Goal: Use online tool/utility: Utilize a website feature to perform a specific function

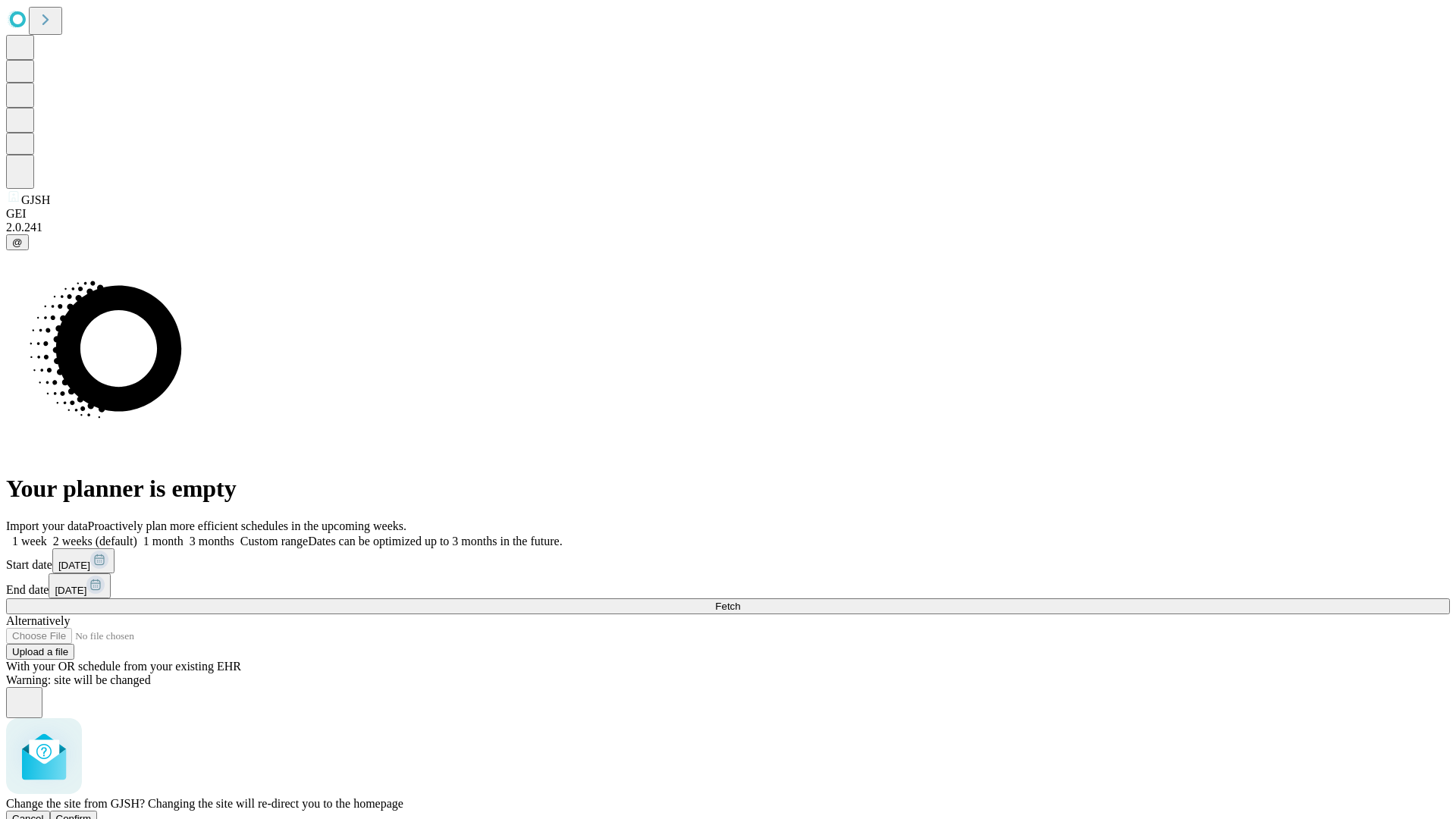
click at [92, 812] on span "Confirm" at bounding box center [74, 818] width 36 height 12
click at [184, 535] on label "1 month" at bounding box center [161, 541] width 46 height 13
click at [740, 600] on span "Fetch" at bounding box center [728, 606] width 25 height 12
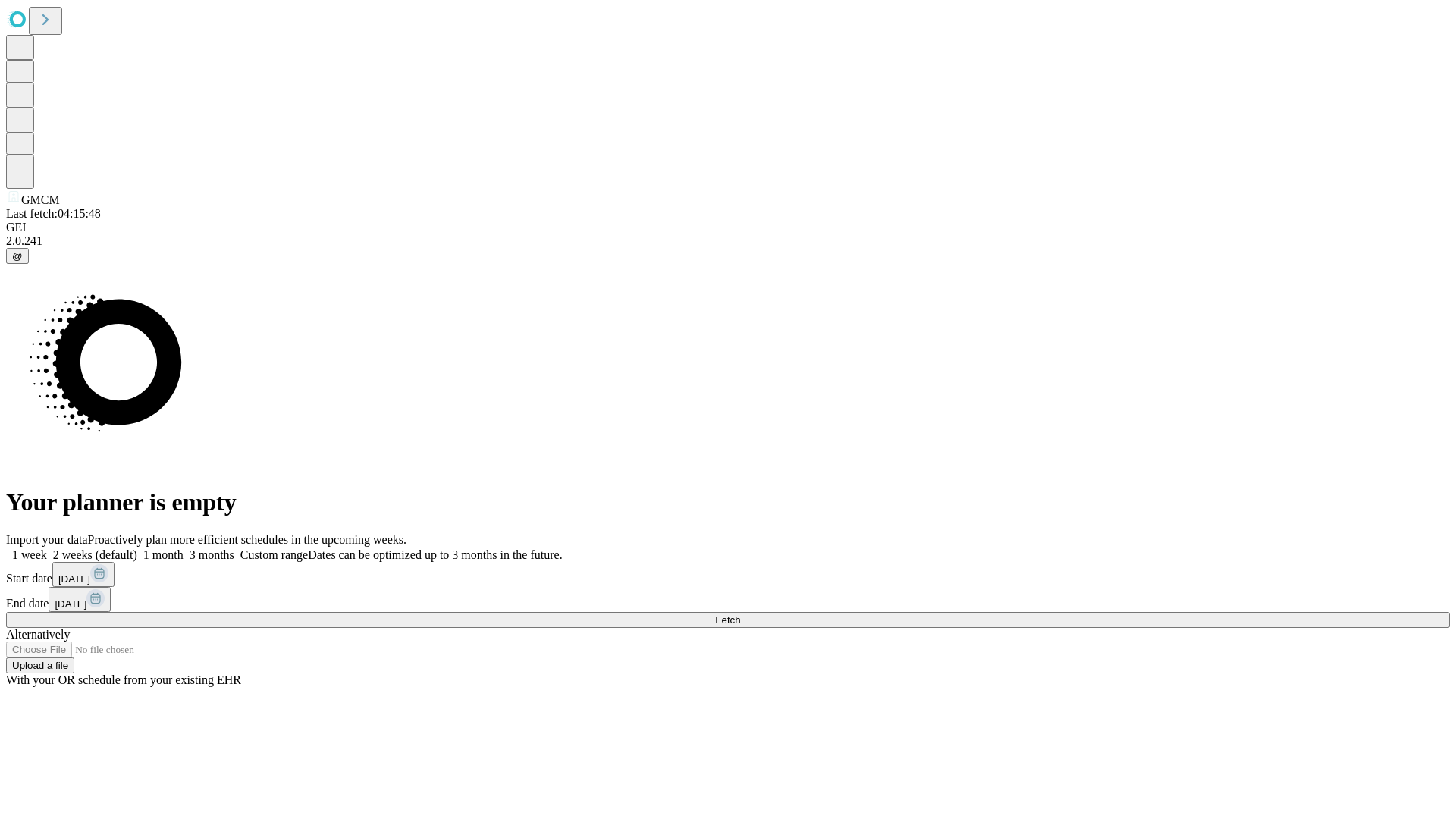
click at [184, 548] on label "1 month" at bounding box center [161, 554] width 46 height 13
click at [740, 614] on span "Fetch" at bounding box center [728, 620] width 25 height 12
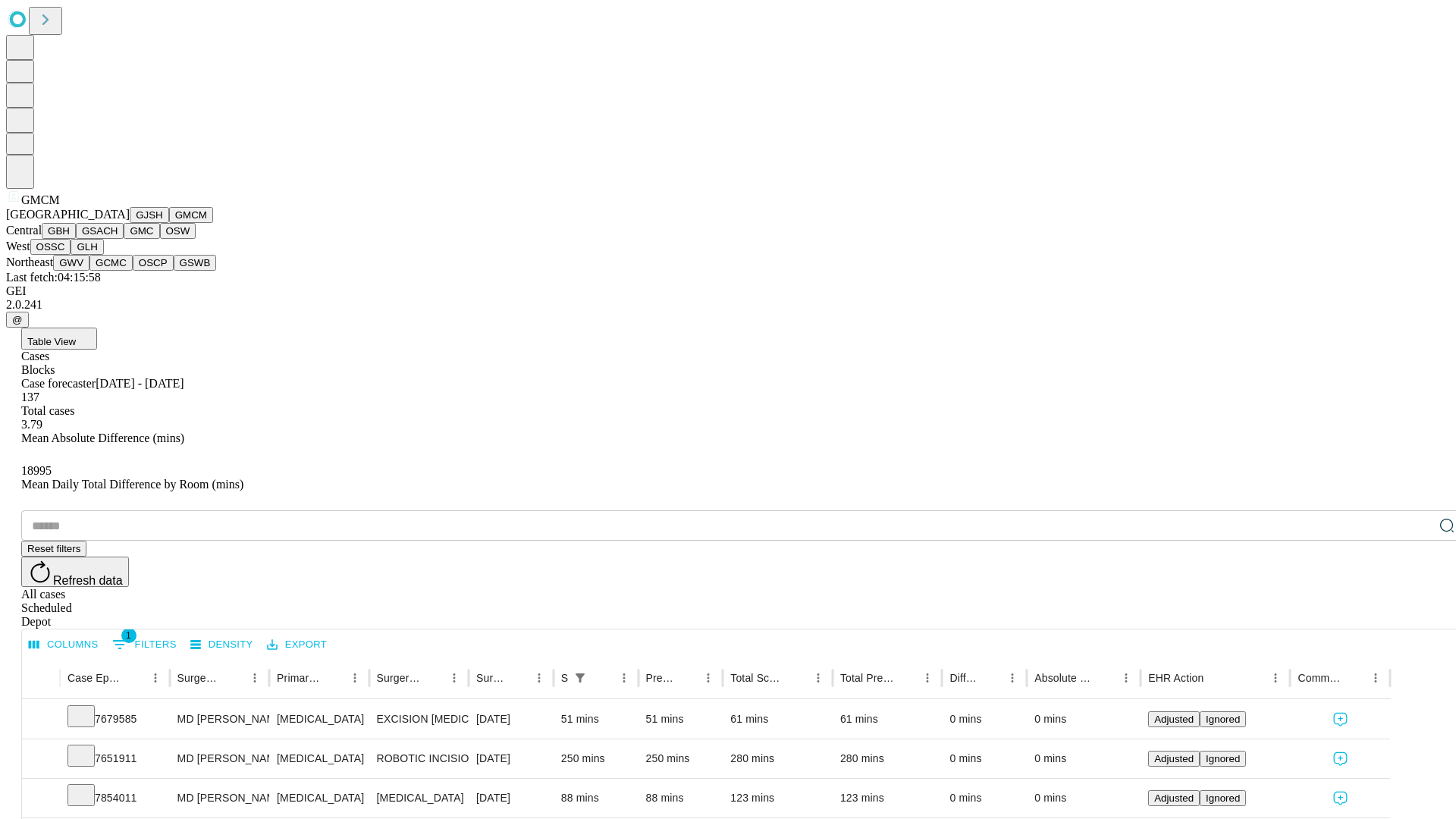
click at [75, 239] on button "GBH" at bounding box center [58, 230] width 34 height 15
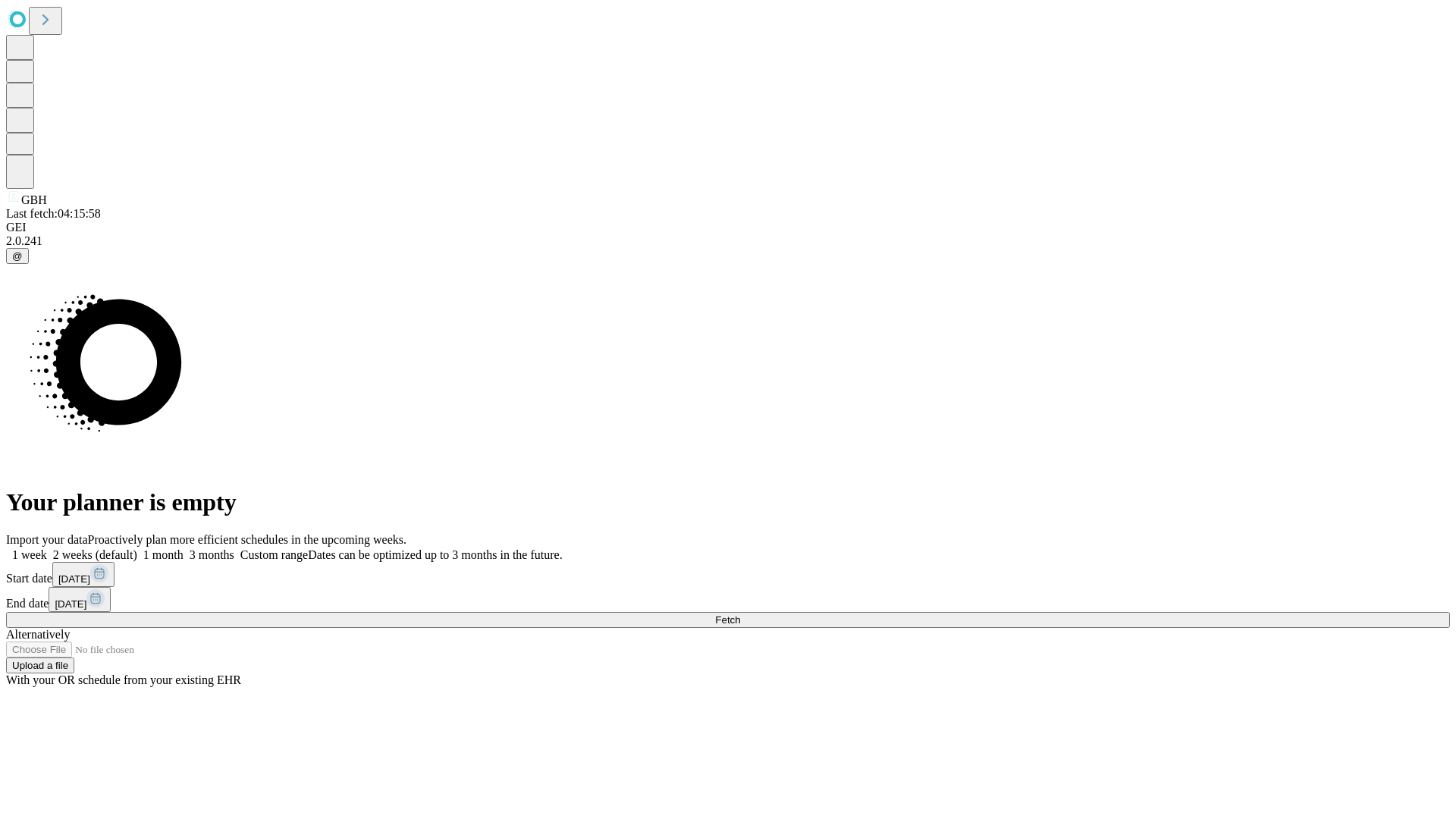
click at [184, 548] on label "1 month" at bounding box center [161, 554] width 46 height 13
click at [740, 614] on span "Fetch" at bounding box center [728, 620] width 25 height 12
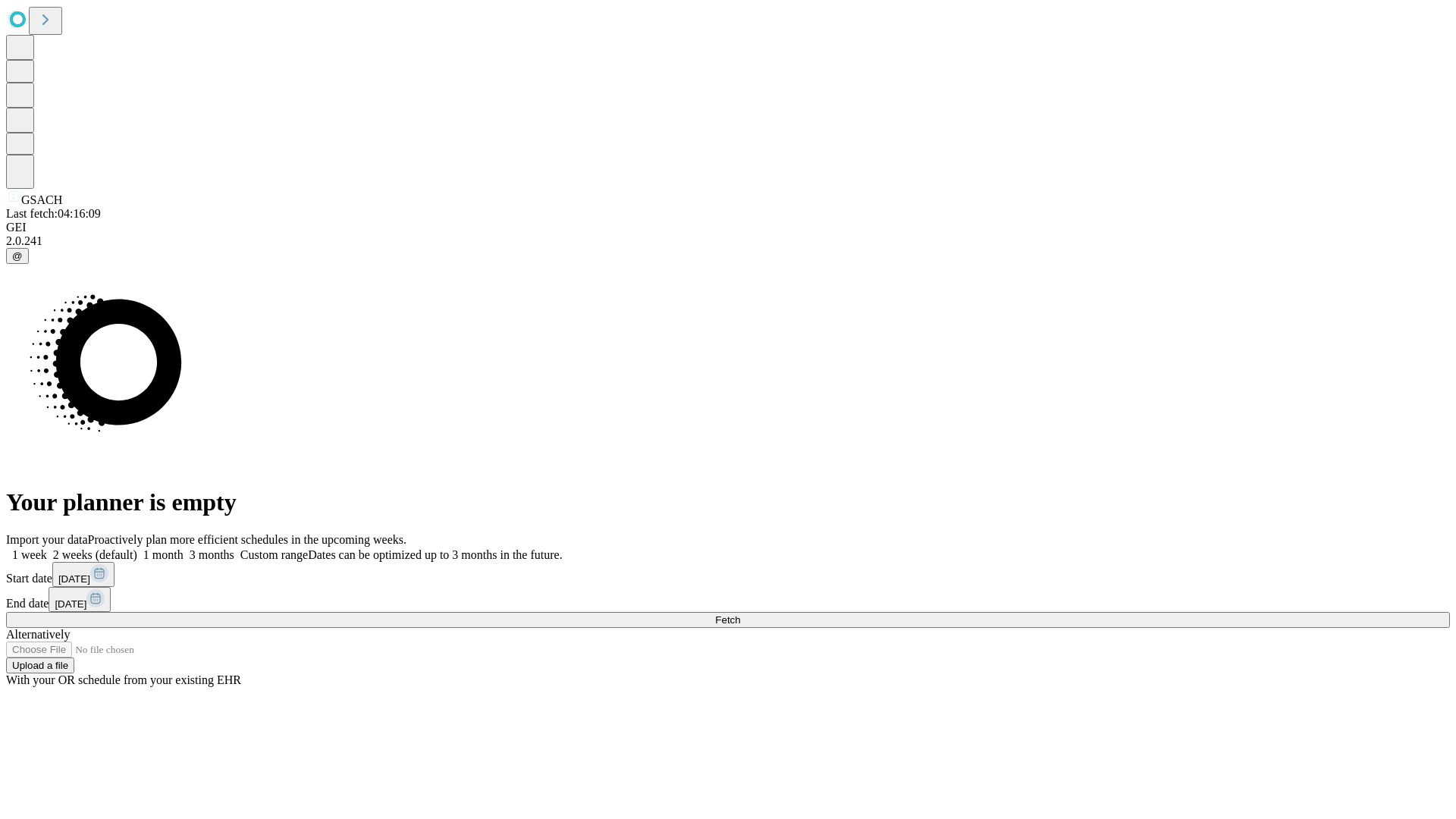
click at [184, 548] on label "1 month" at bounding box center [161, 554] width 46 height 13
click at [740, 614] on span "Fetch" at bounding box center [728, 620] width 25 height 12
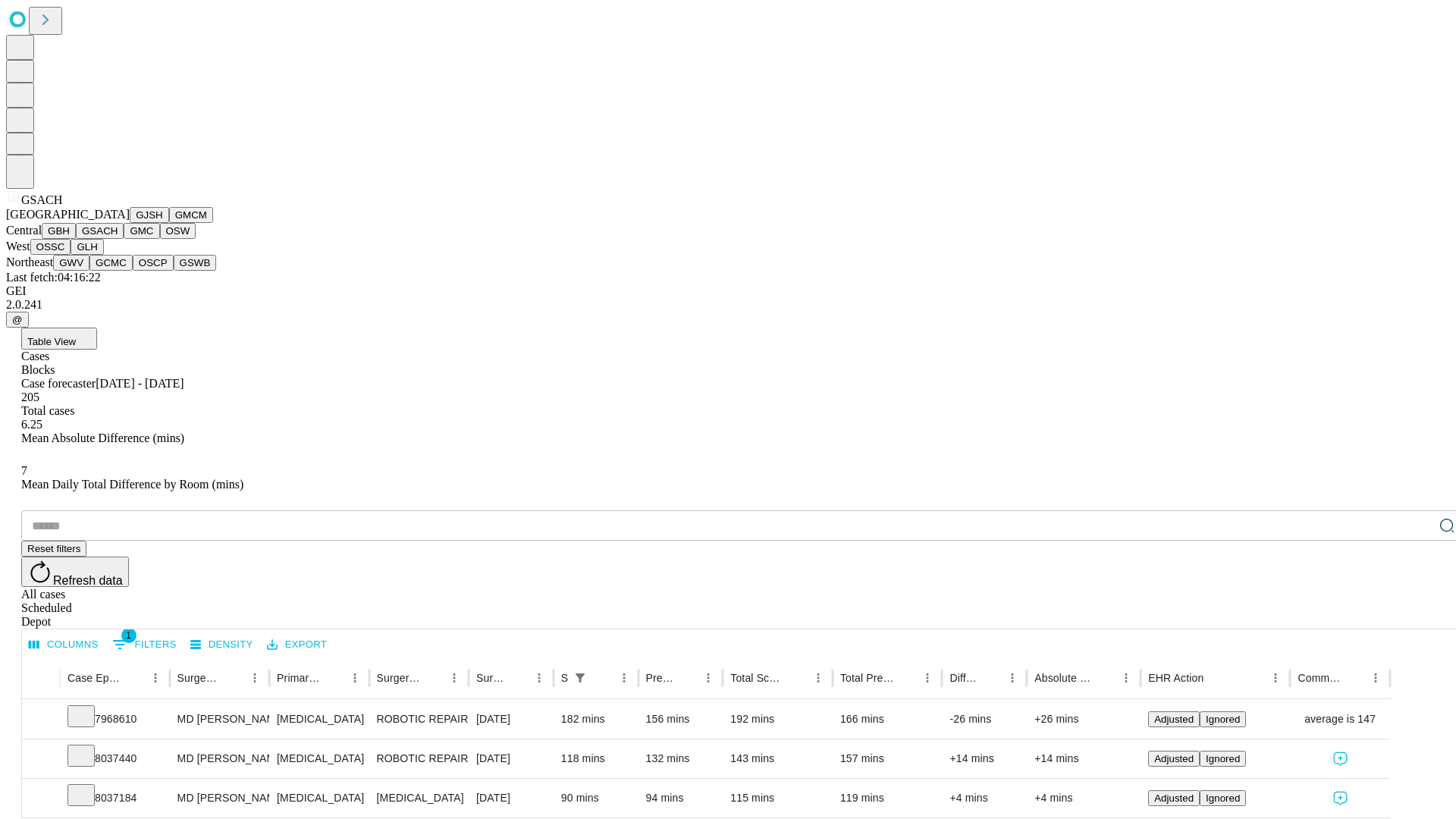
click at [124, 239] on button "GMC" at bounding box center [141, 230] width 36 height 15
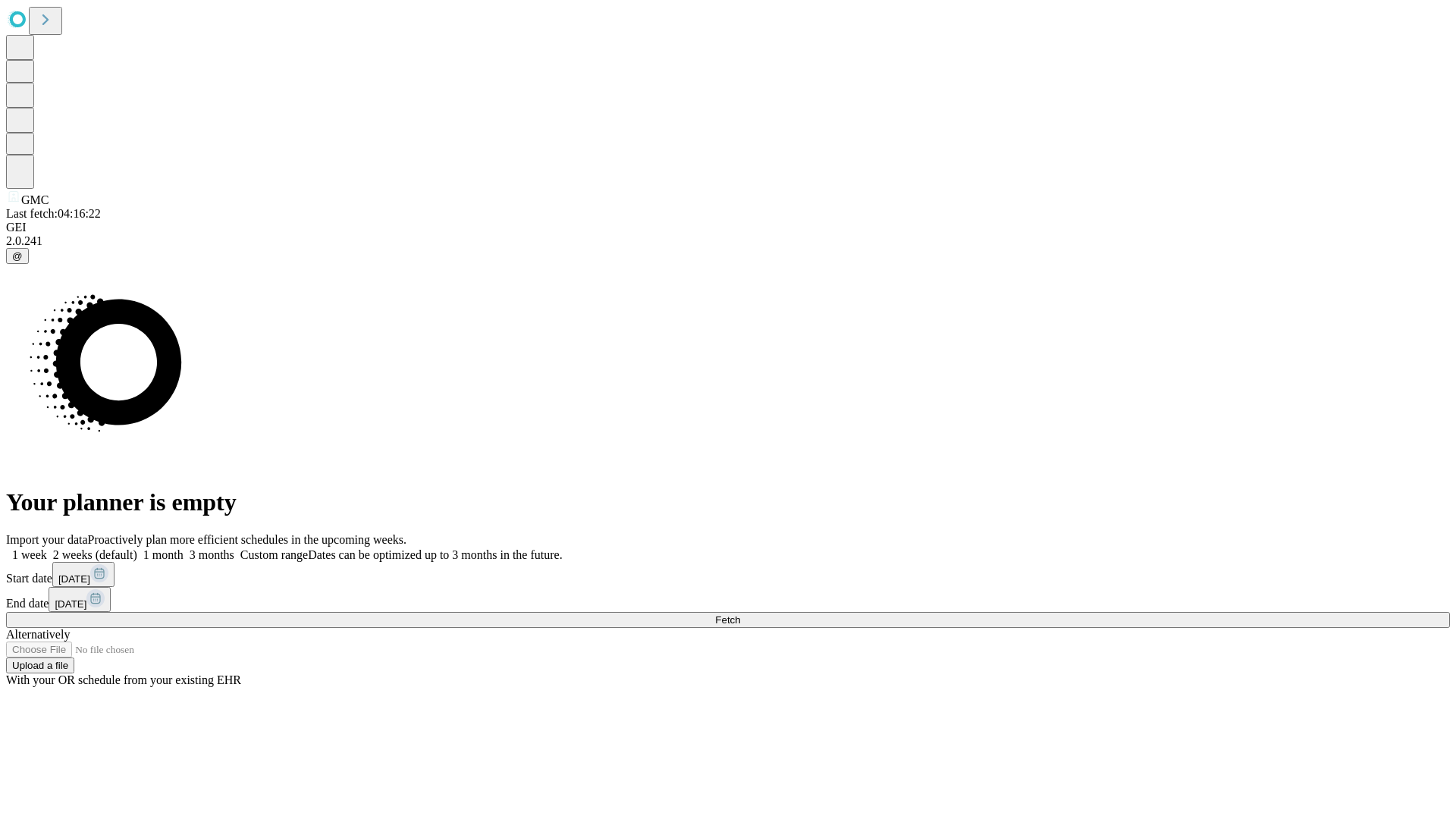
click at [184, 548] on label "1 month" at bounding box center [161, 554] width 46 height 13
click at [740, 614] on span "Fetch" at bounding box center [728, 620] width 25 height 12
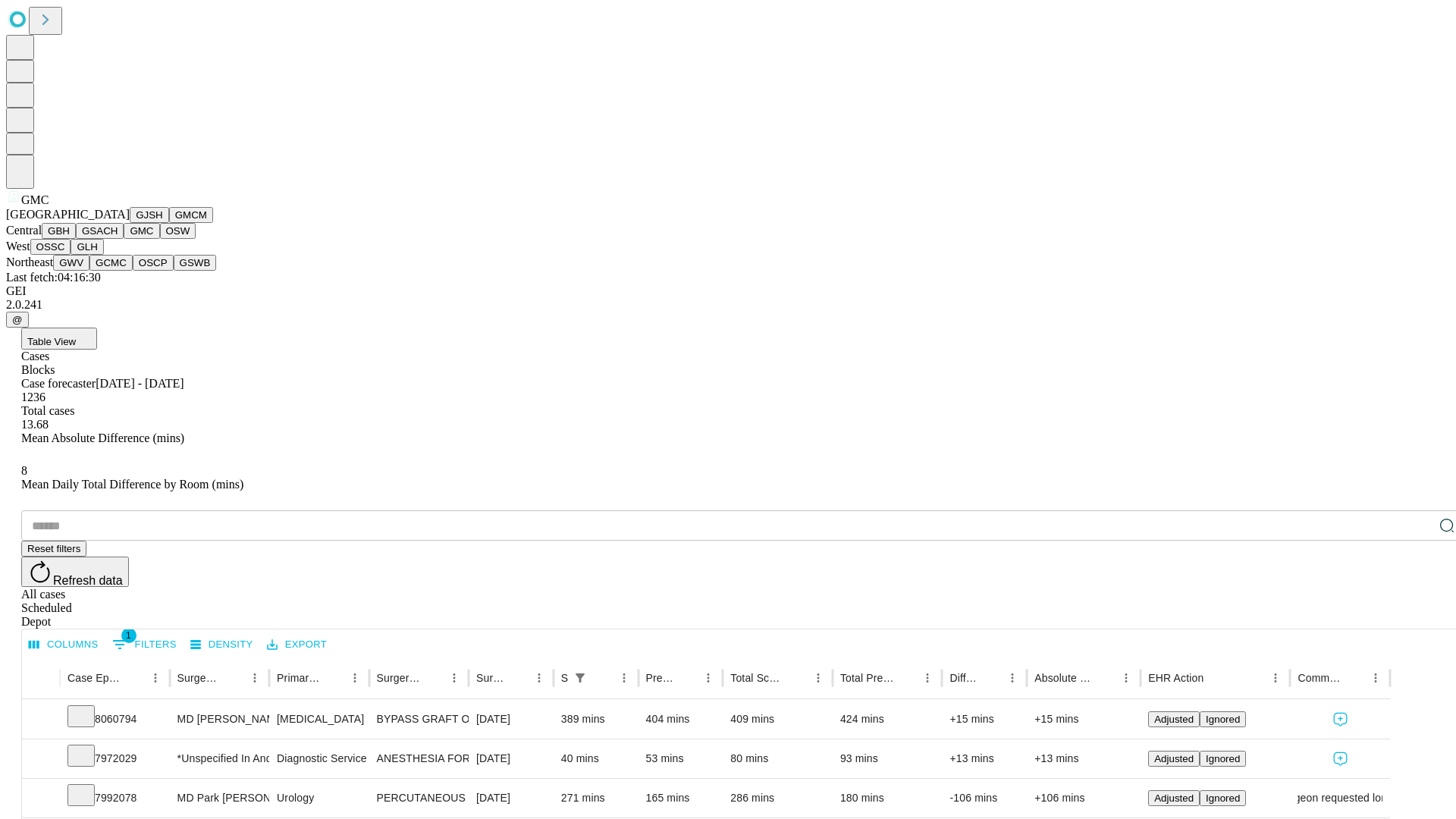
click at [160, 239] on button "OSW" at bounding box center [178, 230] width 37 height 15
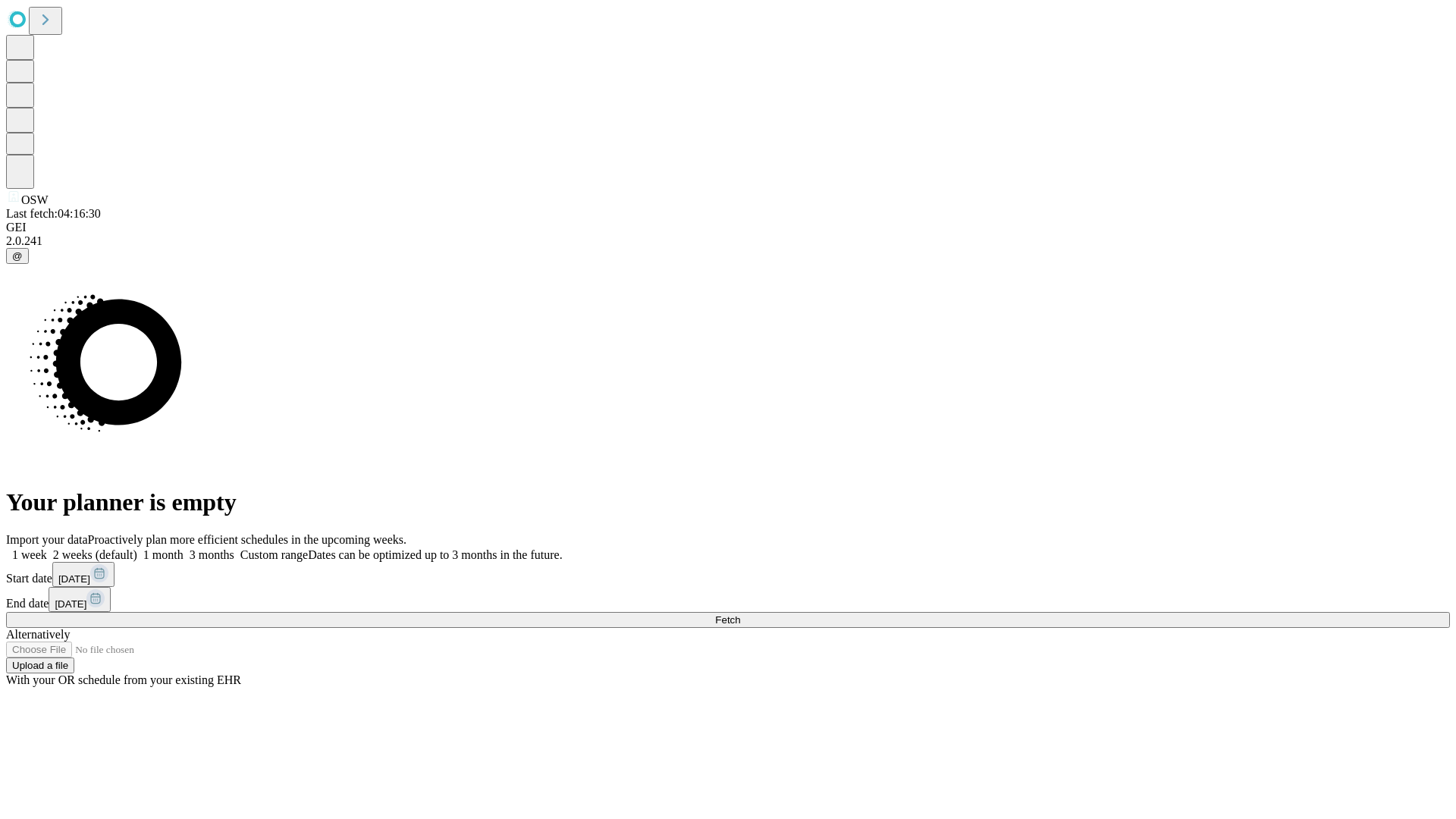
click at [184, 548] on label "1 month" at bounding box center [161, 554] width 46 height 13
click at [740, 614] on span "Fetch" at bounding box center [728, 620] width 25 height 12
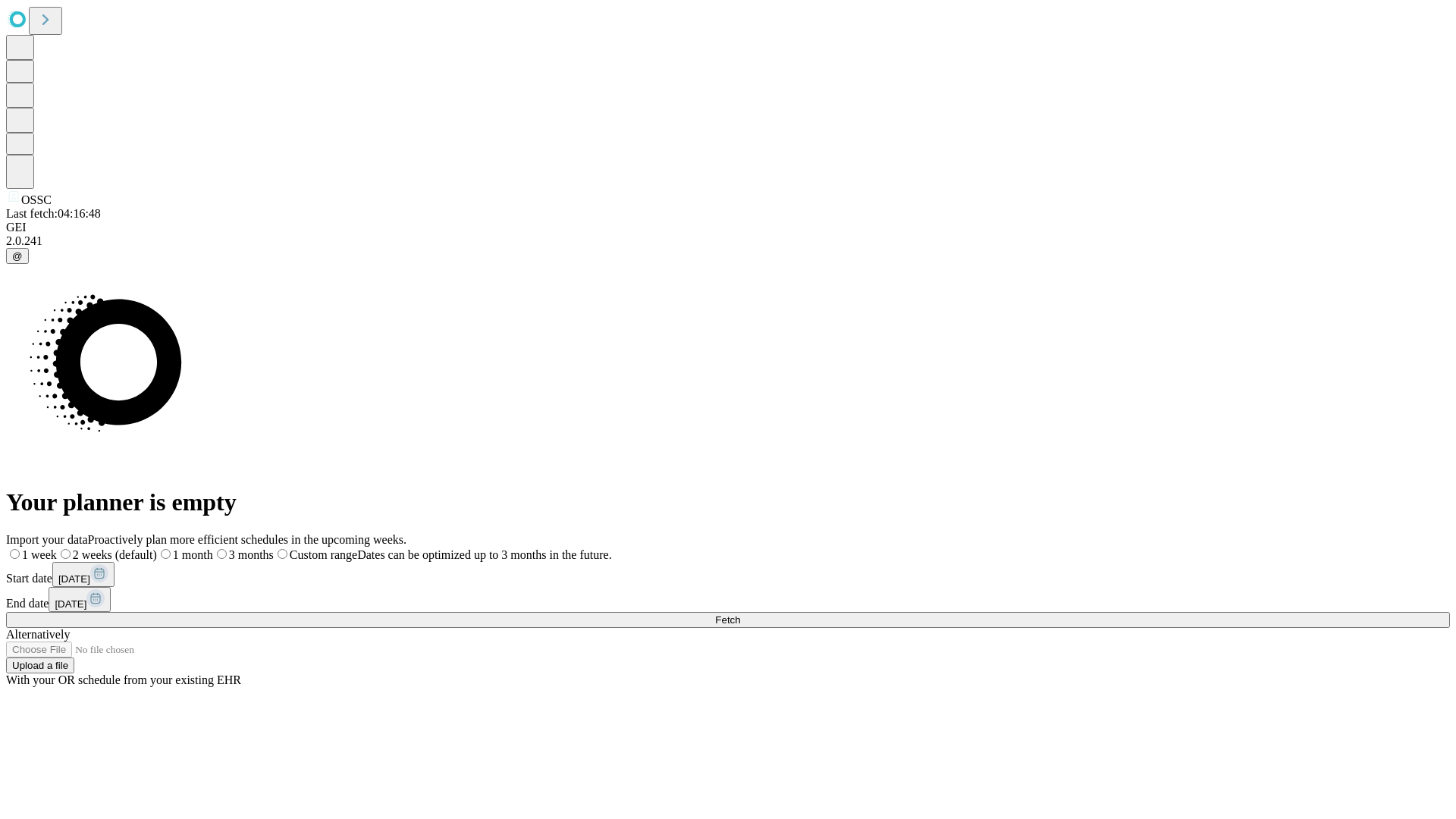
click at [213, 548] on label "1 month" at bounding box center [185, 554] width 56 height 13
click at [740, 614] on span "Fetch" at bounding box center [728, 620] width 25 height 12
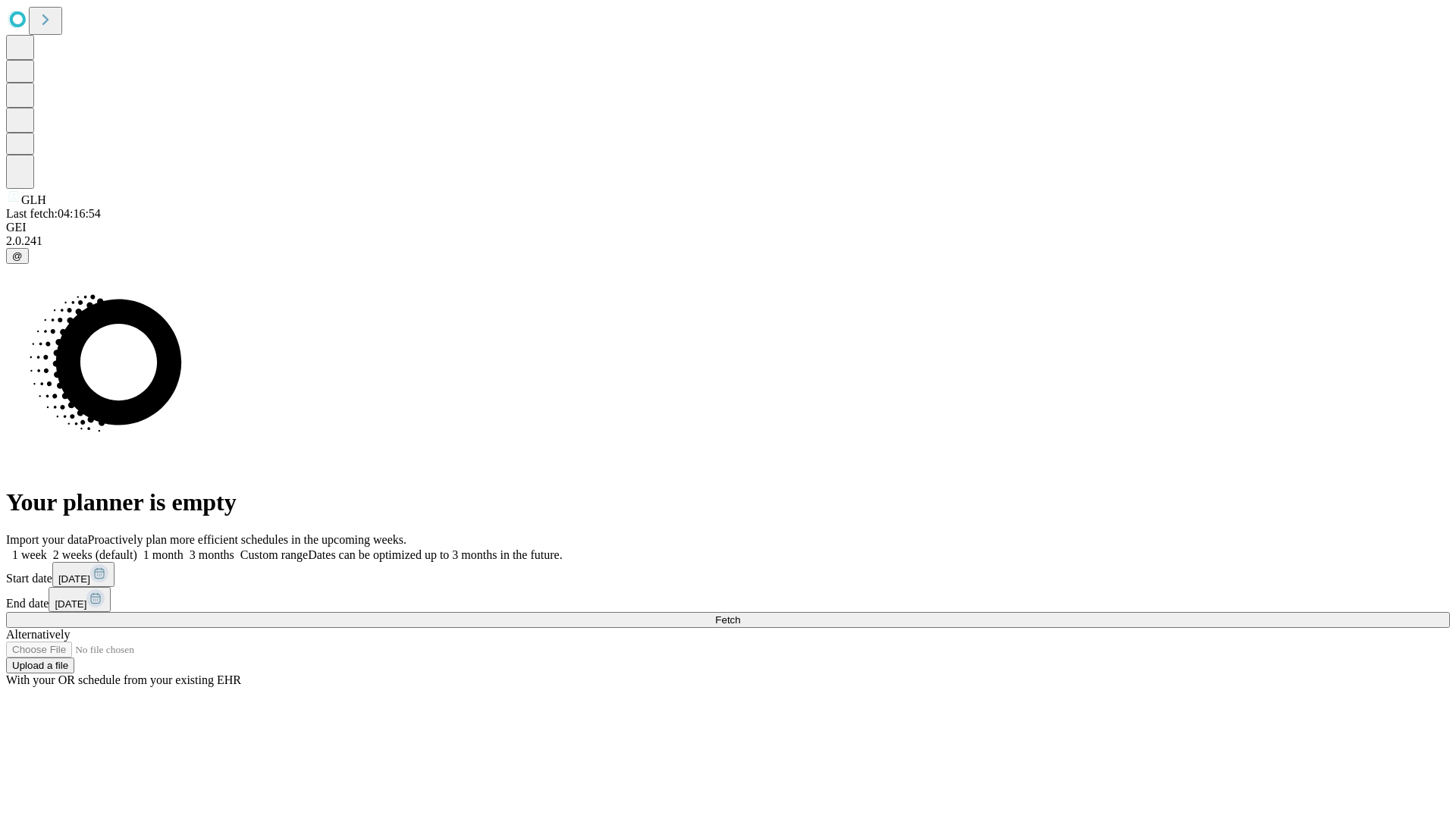
click at [184, 548] on label "1 month" at bounding box center [161, 554] width 46 height 13
click at [740, 614] on span "Fetch" at bounding box center [728, 620] width 25 height 12
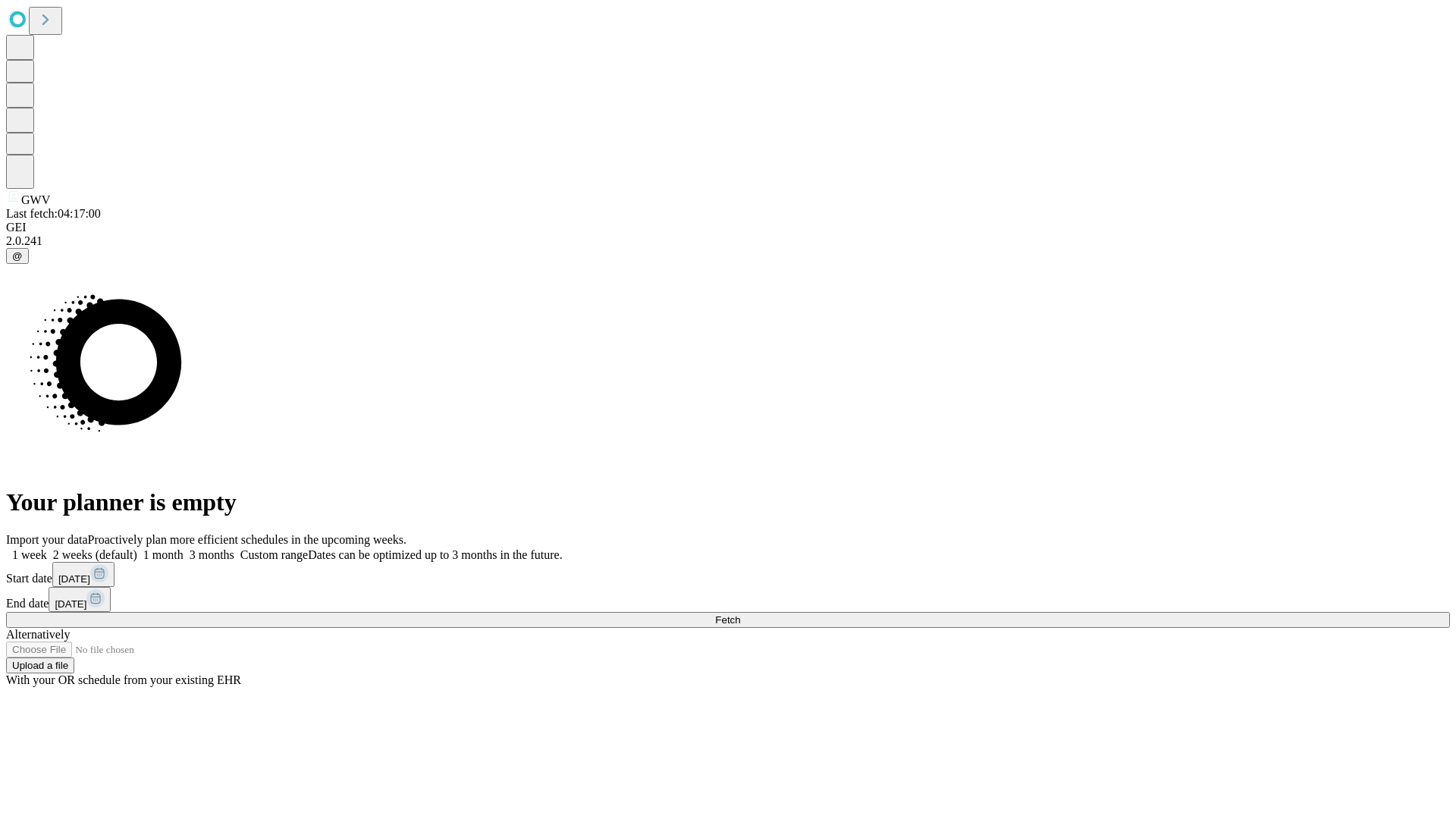
click at [184, 548] on label "1 month" at bounding box center [161, 554] width 46 height 13
click at [740, 614] on span "Fetch" at bounding box center [728, 620] width 25 height 12
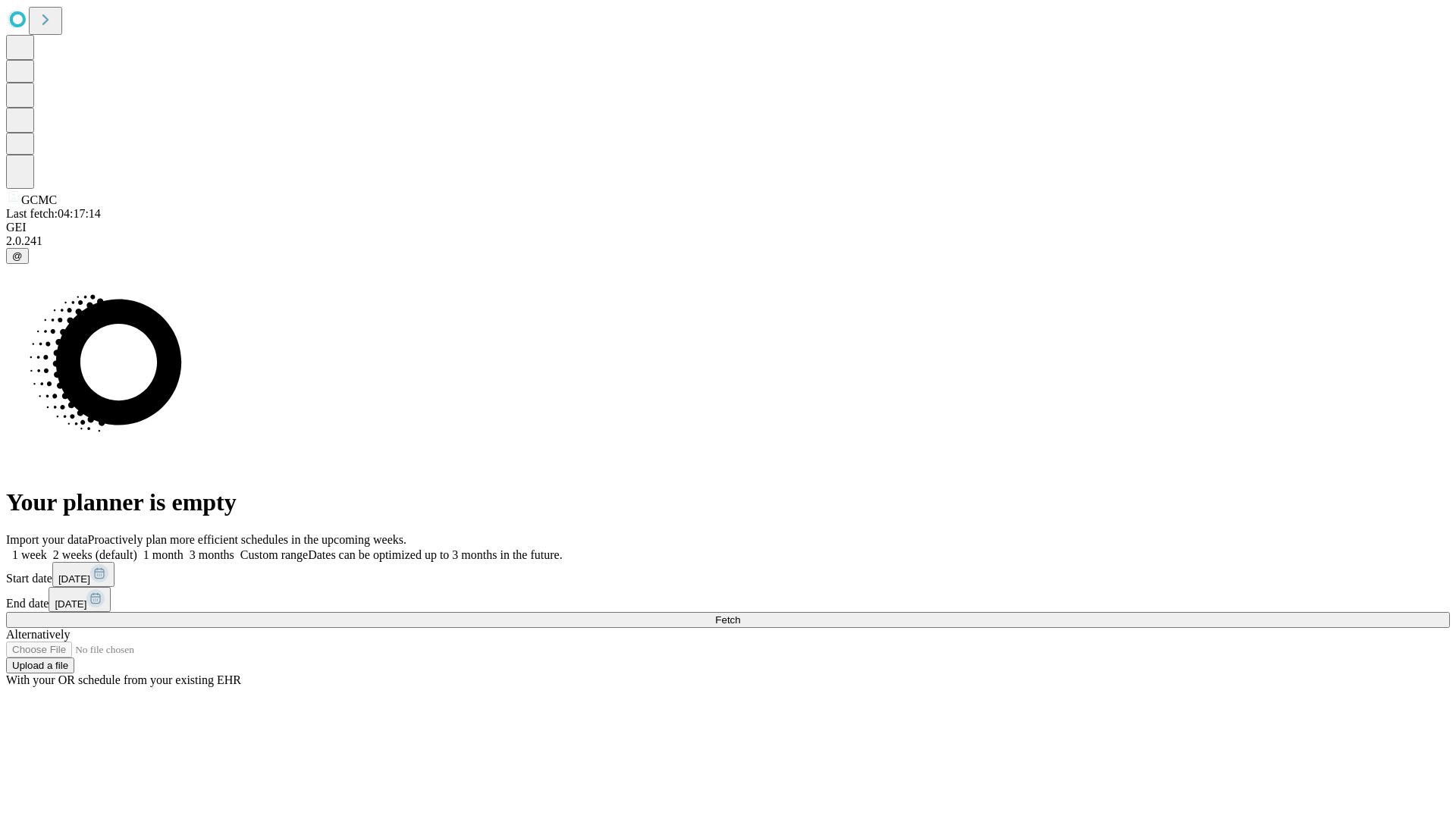
click at [184, 548] on label "1 month" at bounding box center [161, 554] width 46 height 13
click at [740, 614] on span "Fetch" at bounding box center [728, 620] width 25 height 12
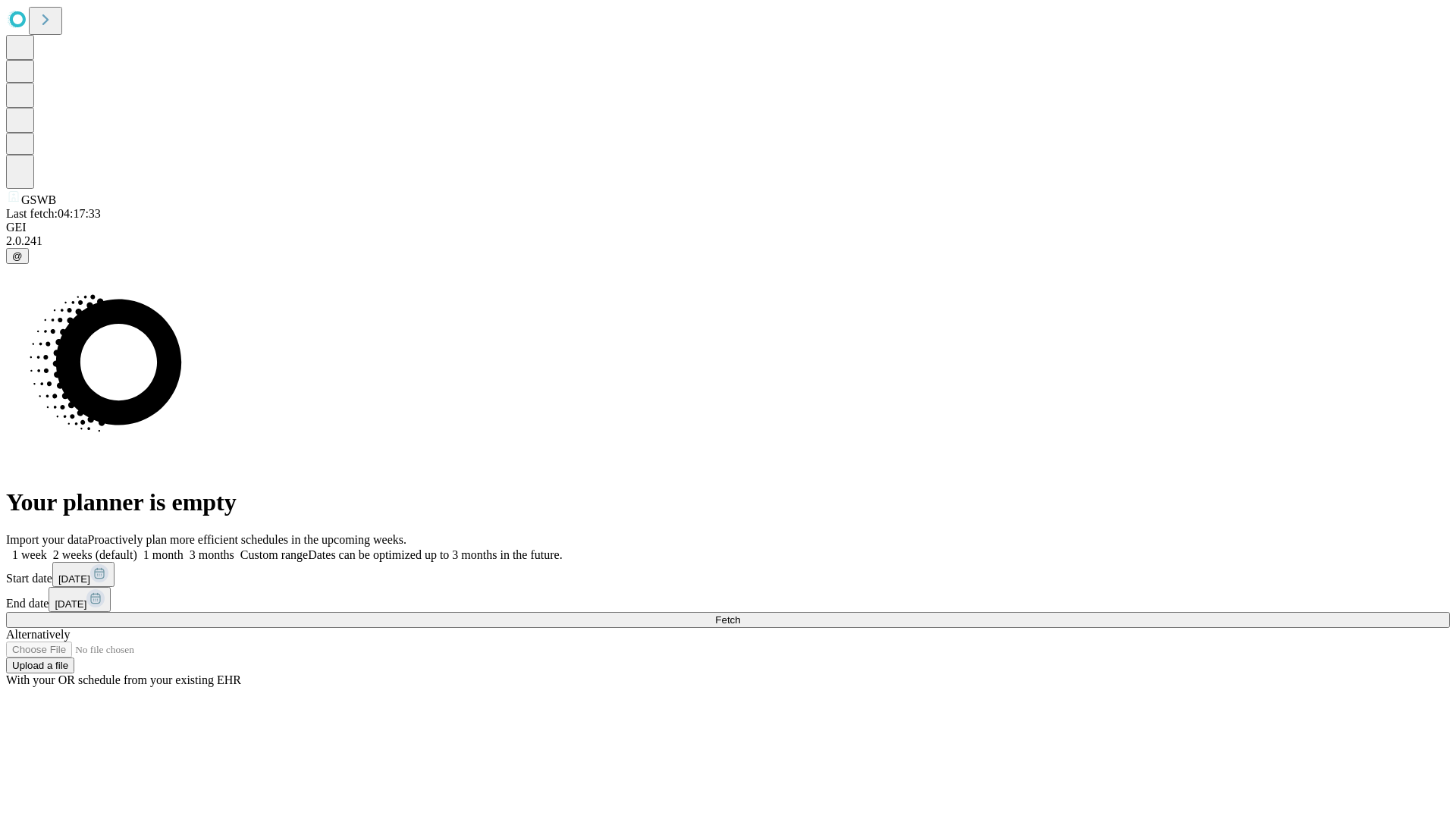
click at [740, 614] on span "Fetch" at bounding box center [728, 620] width 25 height 12
